Goal: Transaction & Acquisition: Purchase product/service

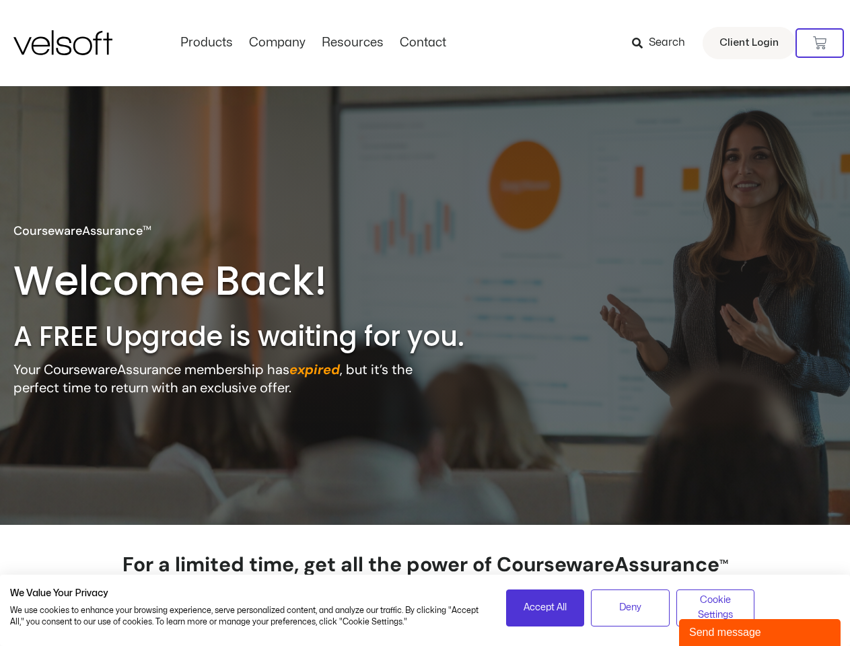
click at [425, 323] on h2 "A FREE Upgrade is waiting for you." at bounding box center [266, 336] width 507 height 35
click at [820, 43] on icon at bounding box center [819, 42] width 13 height 13
click at [545, 608] on span "Accept All" at bounding box center [545, 607] width 43 height 15
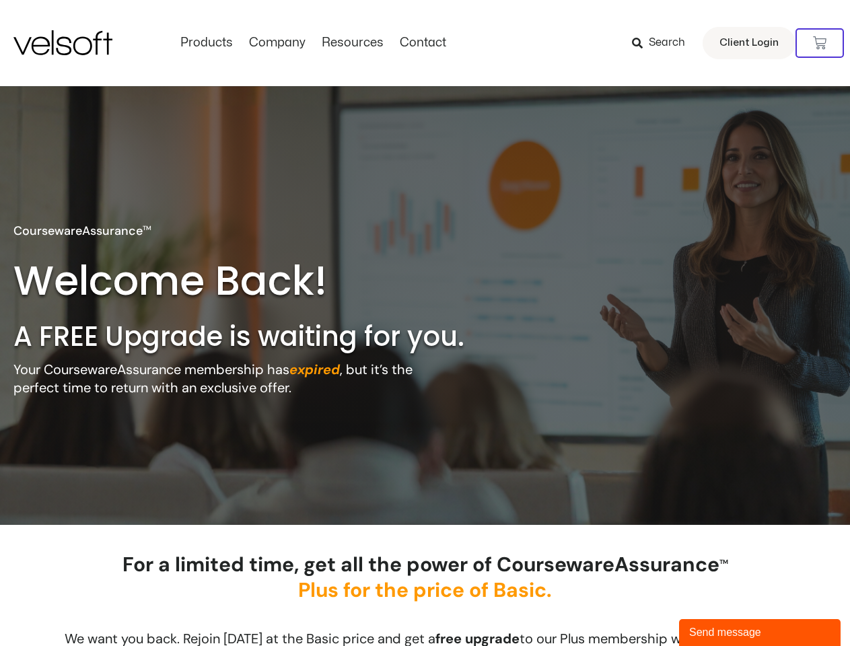
click at [630, 608] on div "For a limited time, get all the power of CoursewareAssurance TM Plus for the pr…" at bounding box center [425, 587] width 686 height 71
click at [715, 608] on div "For a limited time, get all the power of CoursewareAssurance TM Plus for the pr…" at bounding box center [425, 587] width 686 height 71
click at [760, 633] on div "Send message" at bounding box center [759, 633] width 141 height 16
